Goal: Task Accomplishment & Management: Complete application form

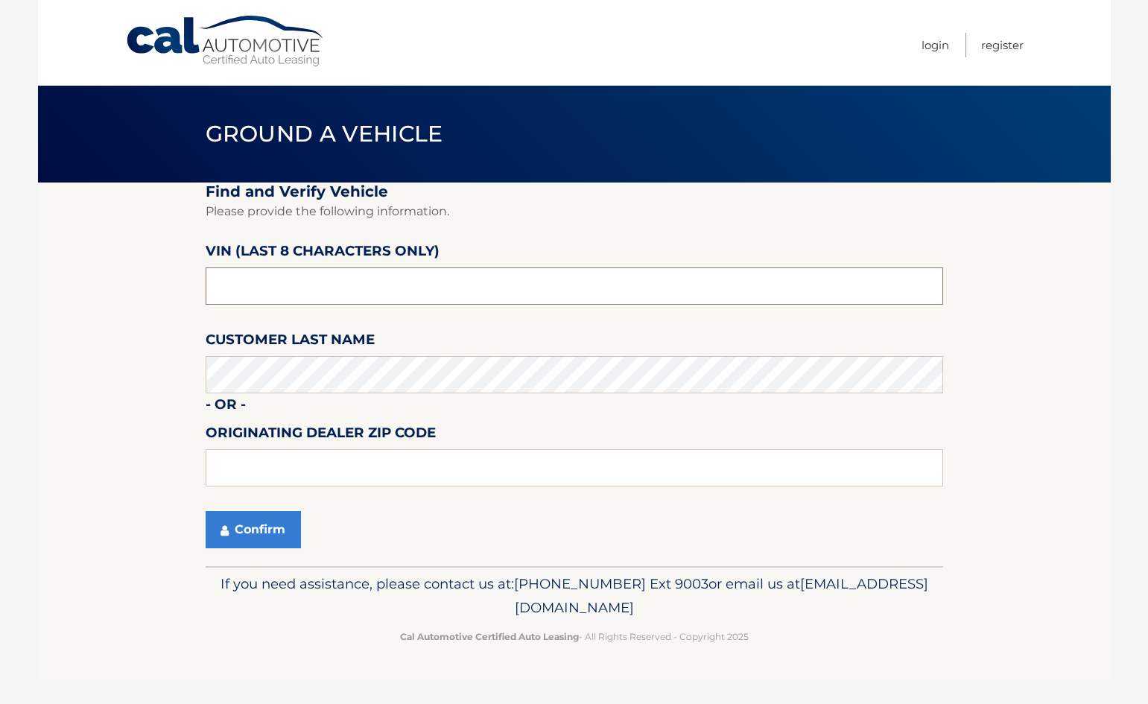
click at [384, 277] on input "text" at bounding box center [574, 285] width 737 height 37
click at [77, 369] on section "Find and Verify Vehicle Please provide the following information. VIN (last 8 c…" at bounding box center [574, 374] width 1073 height 384
click at [299, 267] on label "VIN (last 8 characters only)" at bounding box center [323, 254] width 234 height 28
click at [293, 276] on input "text" at bounding box center [574, 285] width 737 height 37
paste input "NH159998"
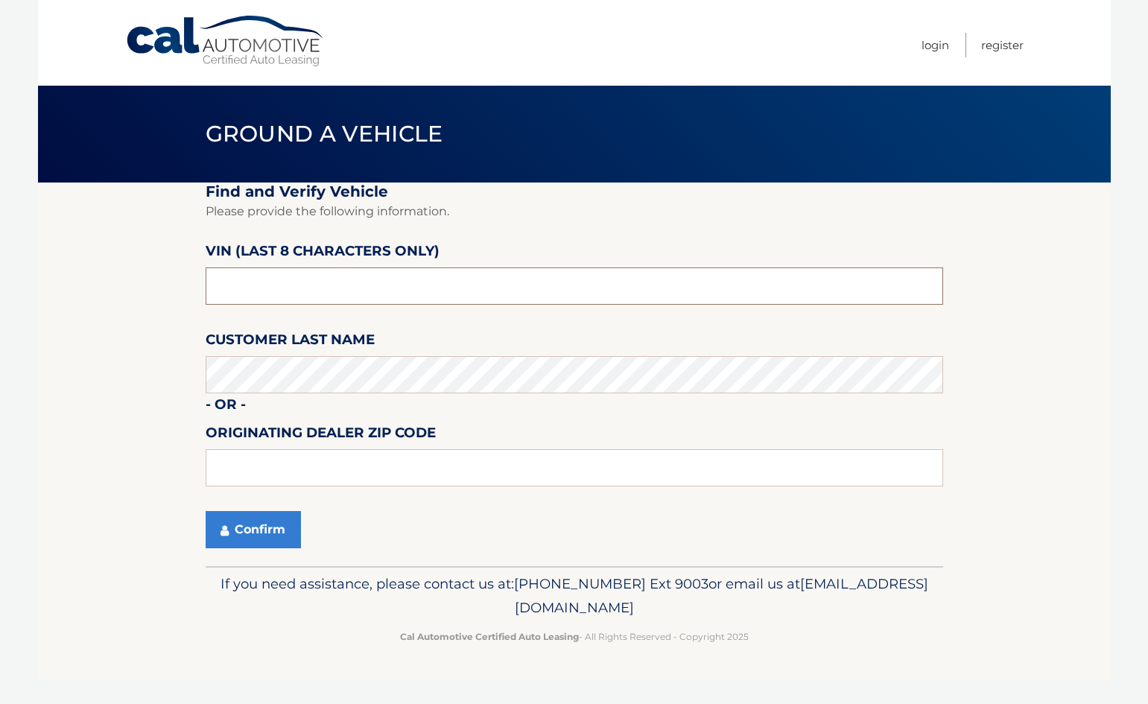
type input "NH159998"
click at [121, 232] on section "Find and Verify Vehicle Please provide the following information. VIN (last 8 c…" at bounding box center [574, 374] width 1073 height 384
click at [264, 481] on input "text" at bounding box center [574, 467] width 737 height 37
type input "33441"
click at [222, 530] on icon "submit" at bounding box center [224, 530] width 8 height 12
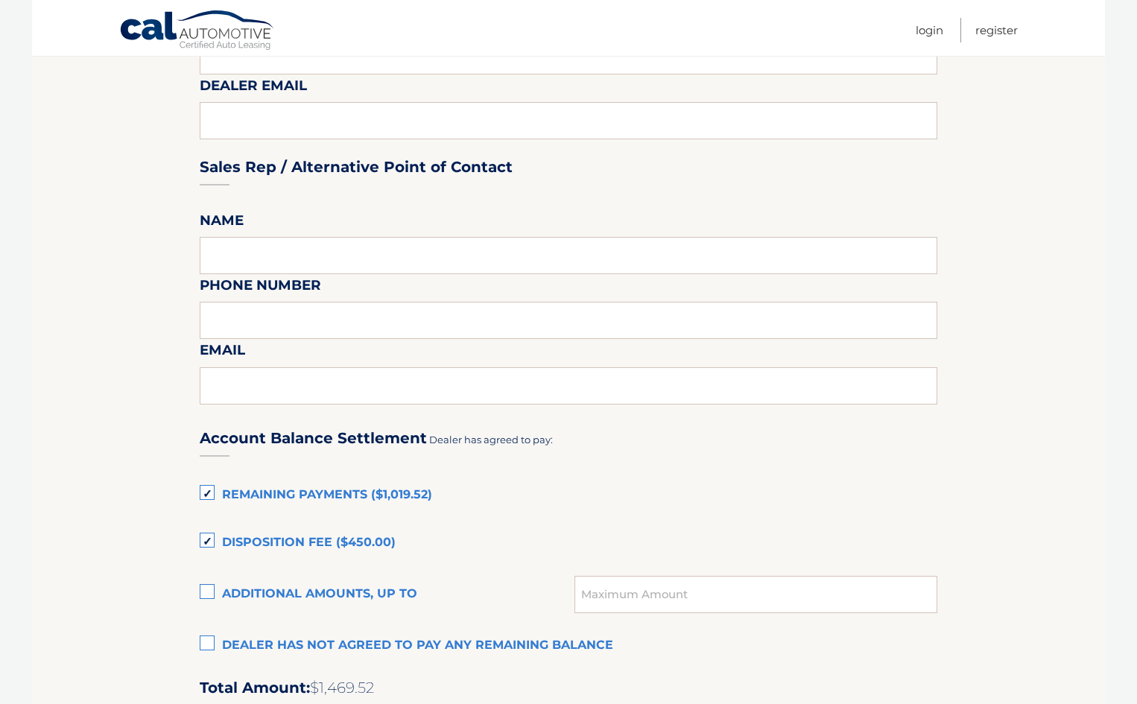
scroll to position [968, 0]
